Goal: Task Accomplishment & Management: Manage account settings

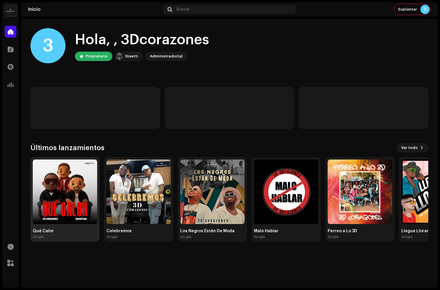
click at [72, 187] on img at bounding box center [65, 191] width 64 height 64
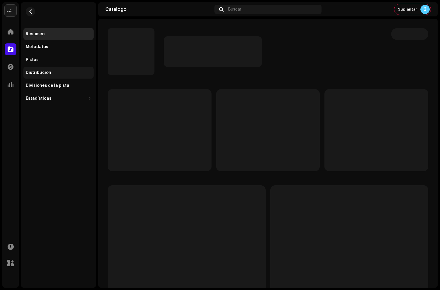
click at [48, 73] on div "Distribución" at bounding box center [38, 72] width 25 height 5
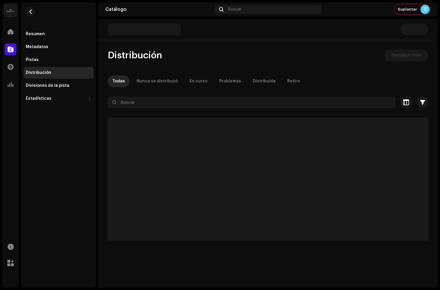
click at [44, 72] on div "Distribución" at bounding box center [38, 72] width 25 height 5
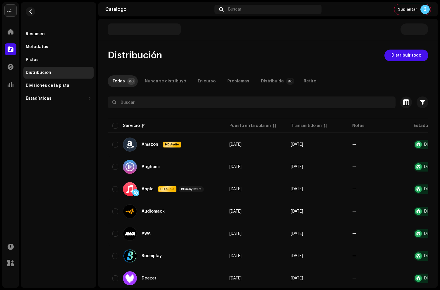
click at [44, 72] on div "Distribución" at bounding box center [38, 72] width 25 height 5
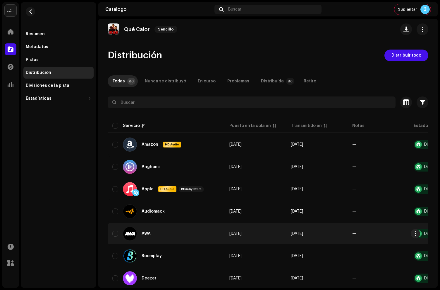
scroll to position [0, 46]
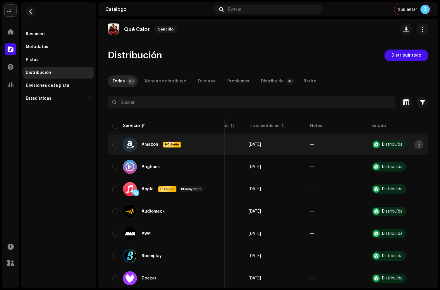
click at [417, 145] on span "button" at bounding box center [419, 144] width 4 height 5
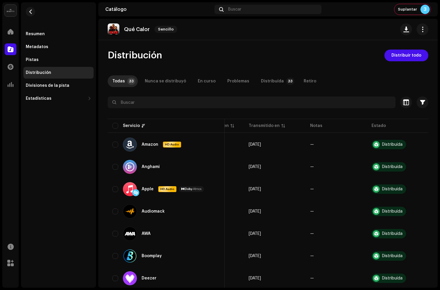
click at [391, 12] on div "Suplantar 3" at bounding box center [377, 9] width 107 height 11
click at [416, 11] on span "Suplantar" at bounding box center [407, 9] width 19 height 5
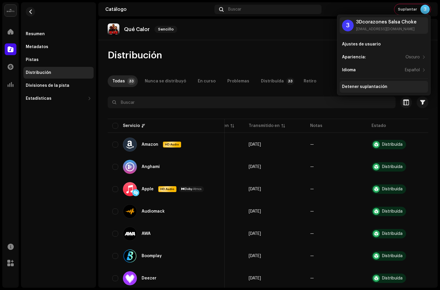
click at [366, 85] on div "Detener suplantación" at bounding box center [364, 86] width 45 height 5
